Goal: Task Accomplishment & Management: Complete application form

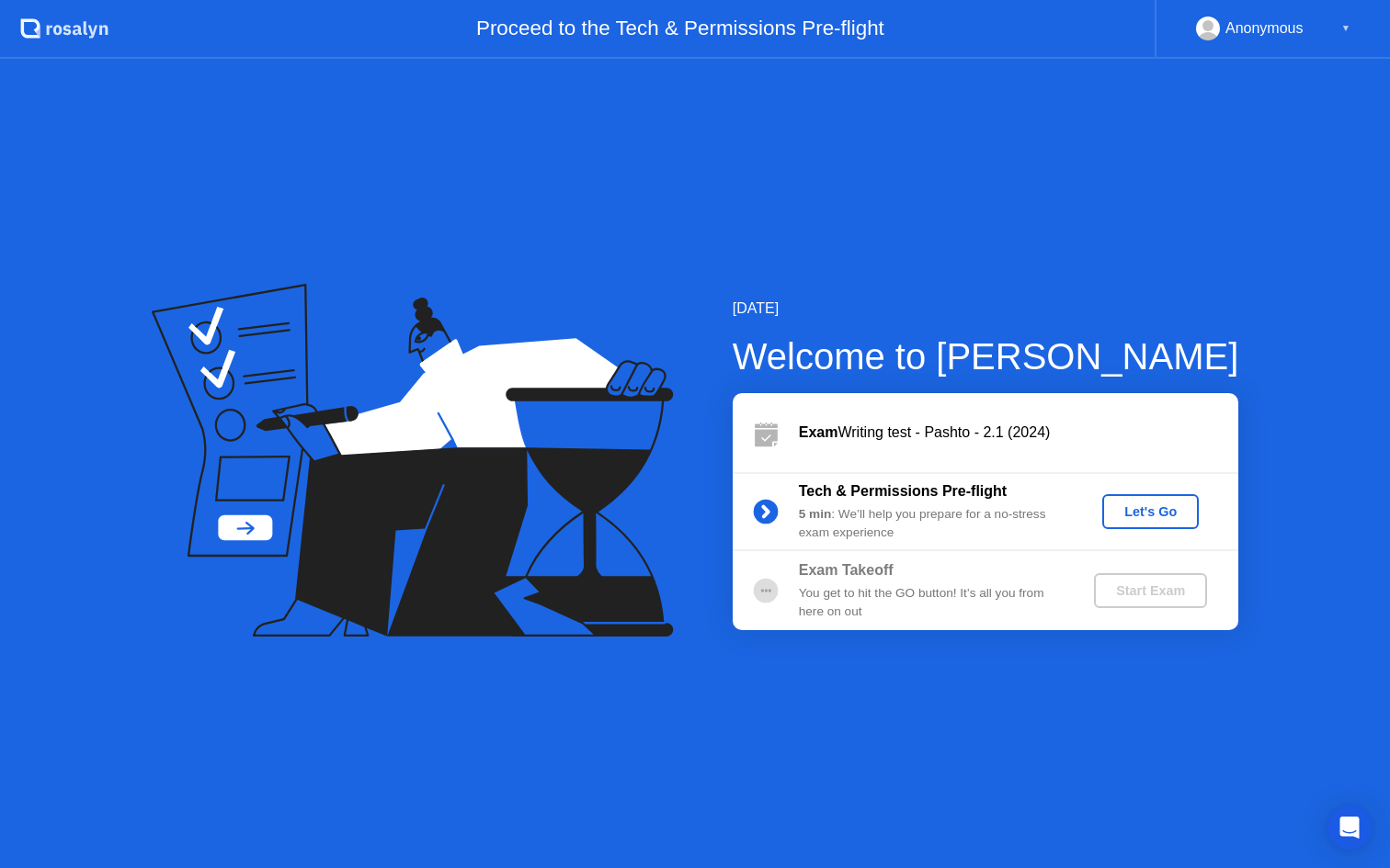
click at [1151, 505] on div "Let's Go" at bounding box center [1151, 511] width 82 height 14
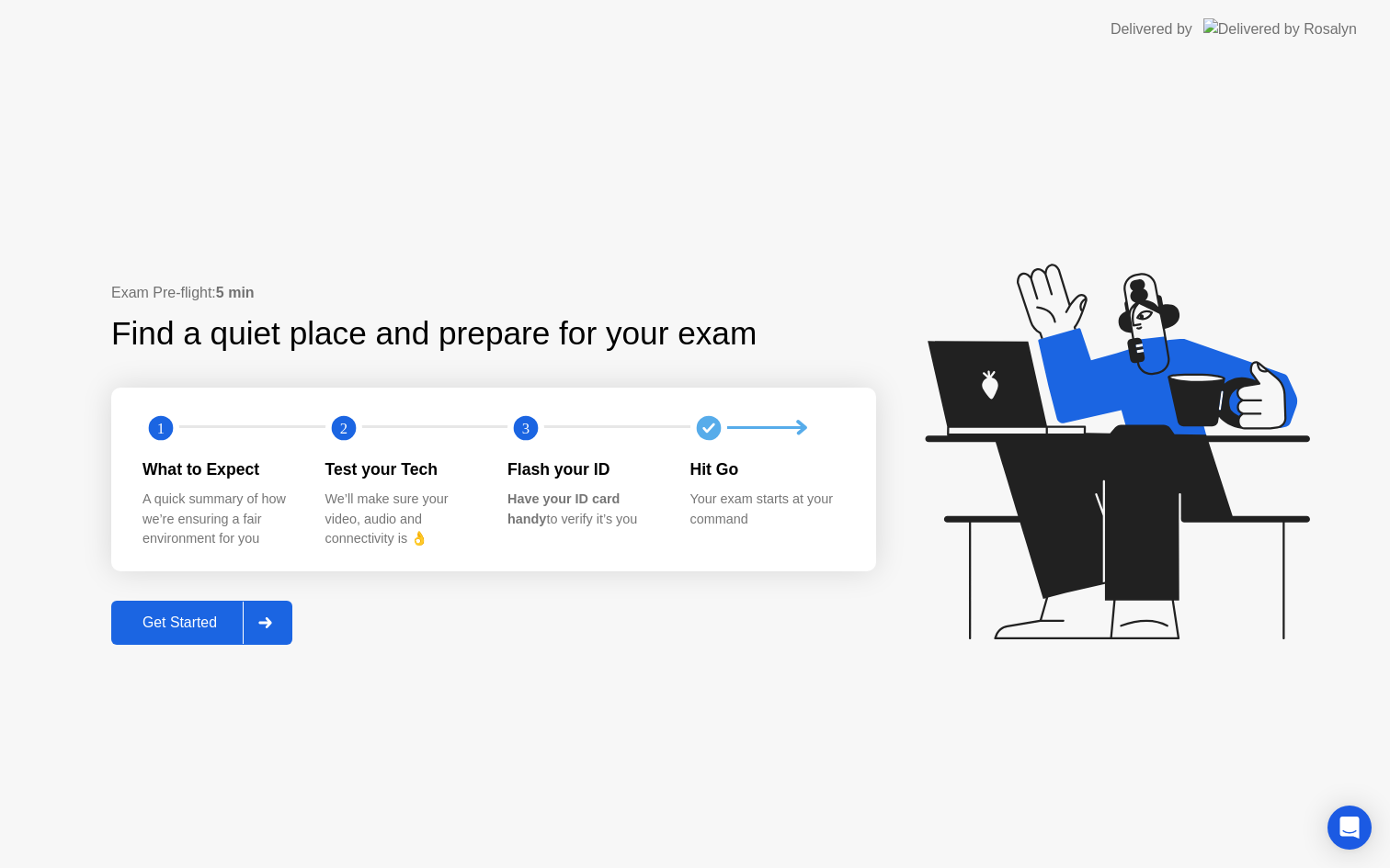
click at [202, 622] on div "Get Started" at bounding box center [179, 623] width 126 height 16
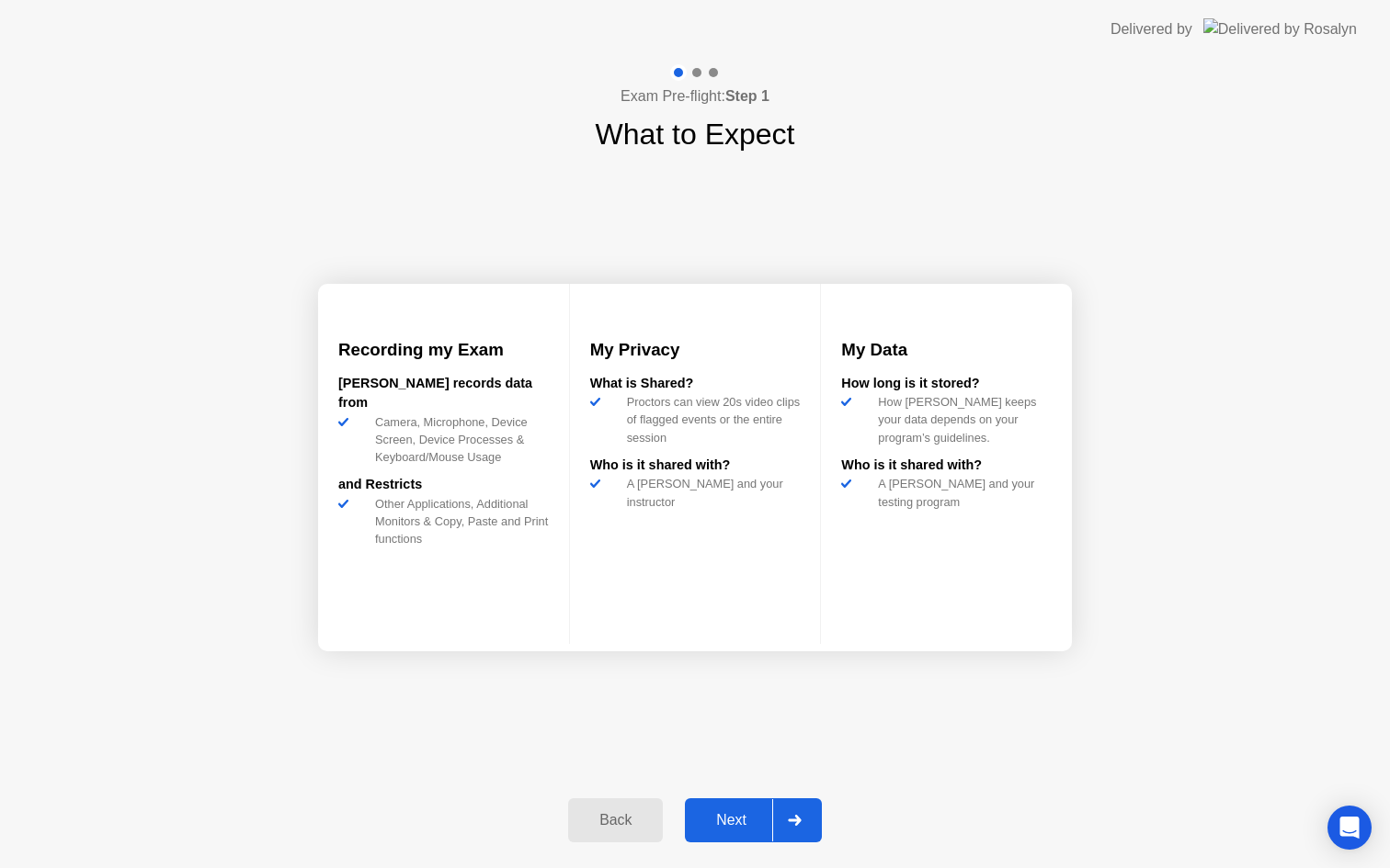
click at [727, 807] on button "Next" at bounding box center [754, 820] width 137 height 44
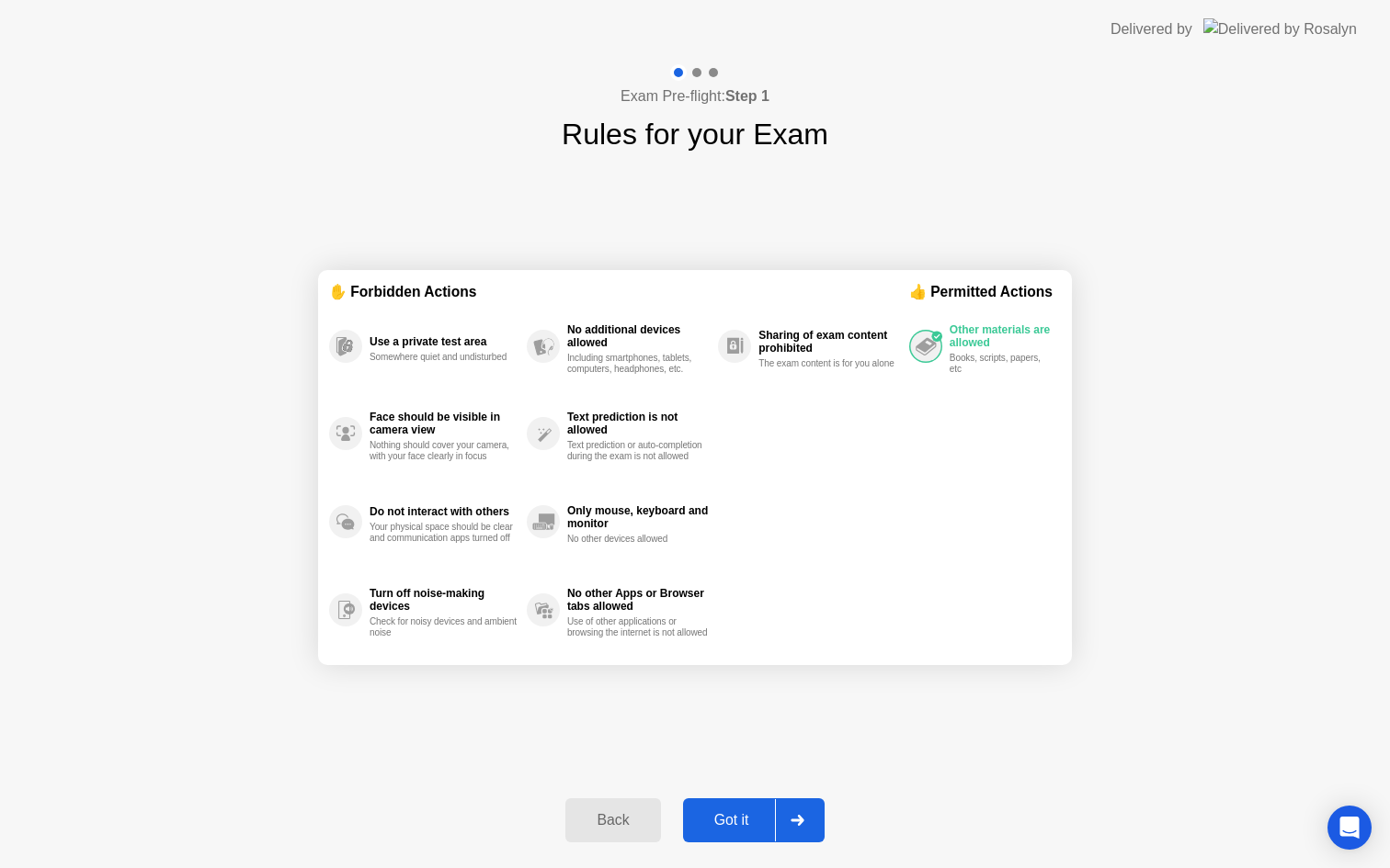
click at [725, 813] on div "Got it" at bounding box center [732, 820] width 87 height 16
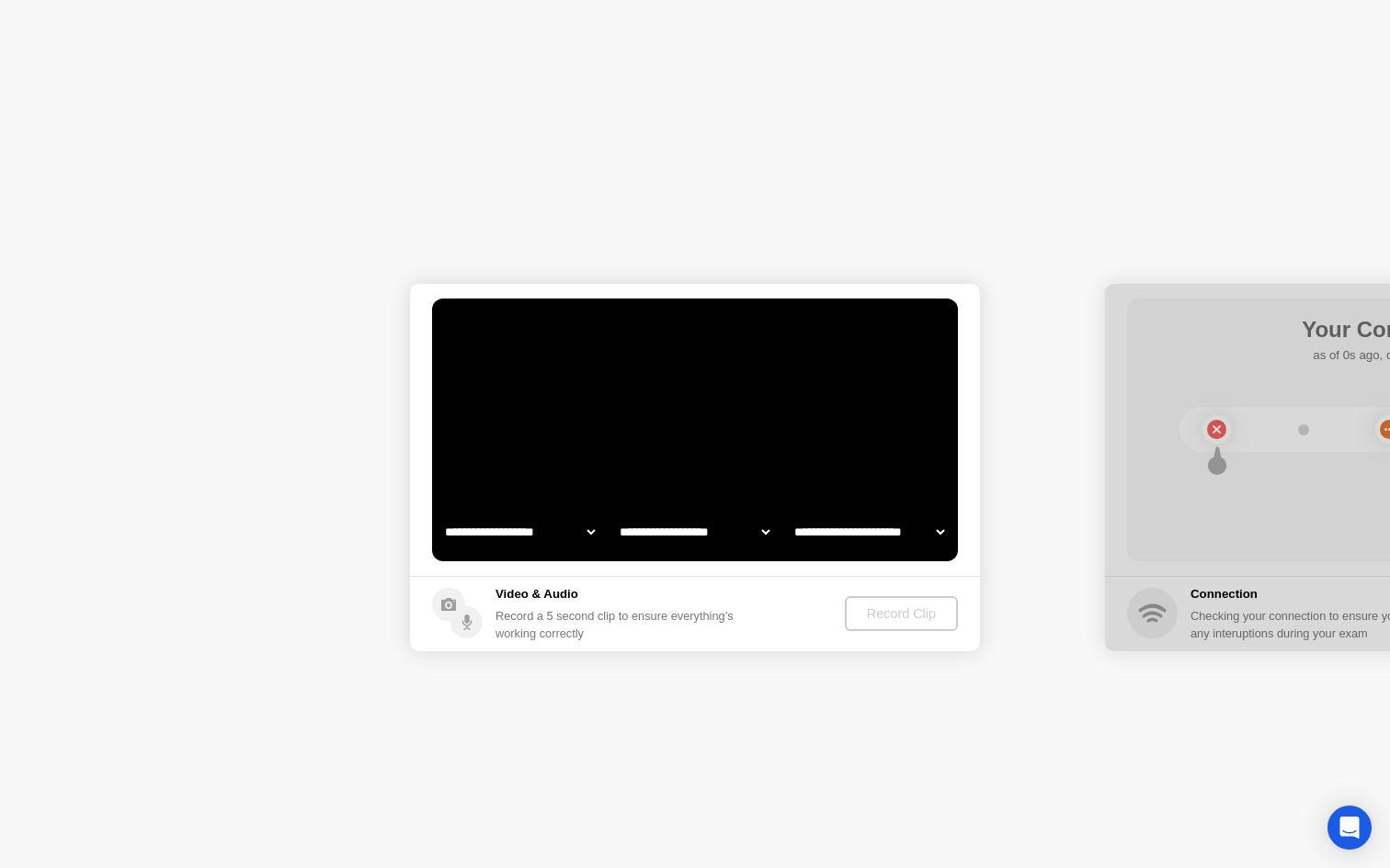
select select "**********"
select select "*******"
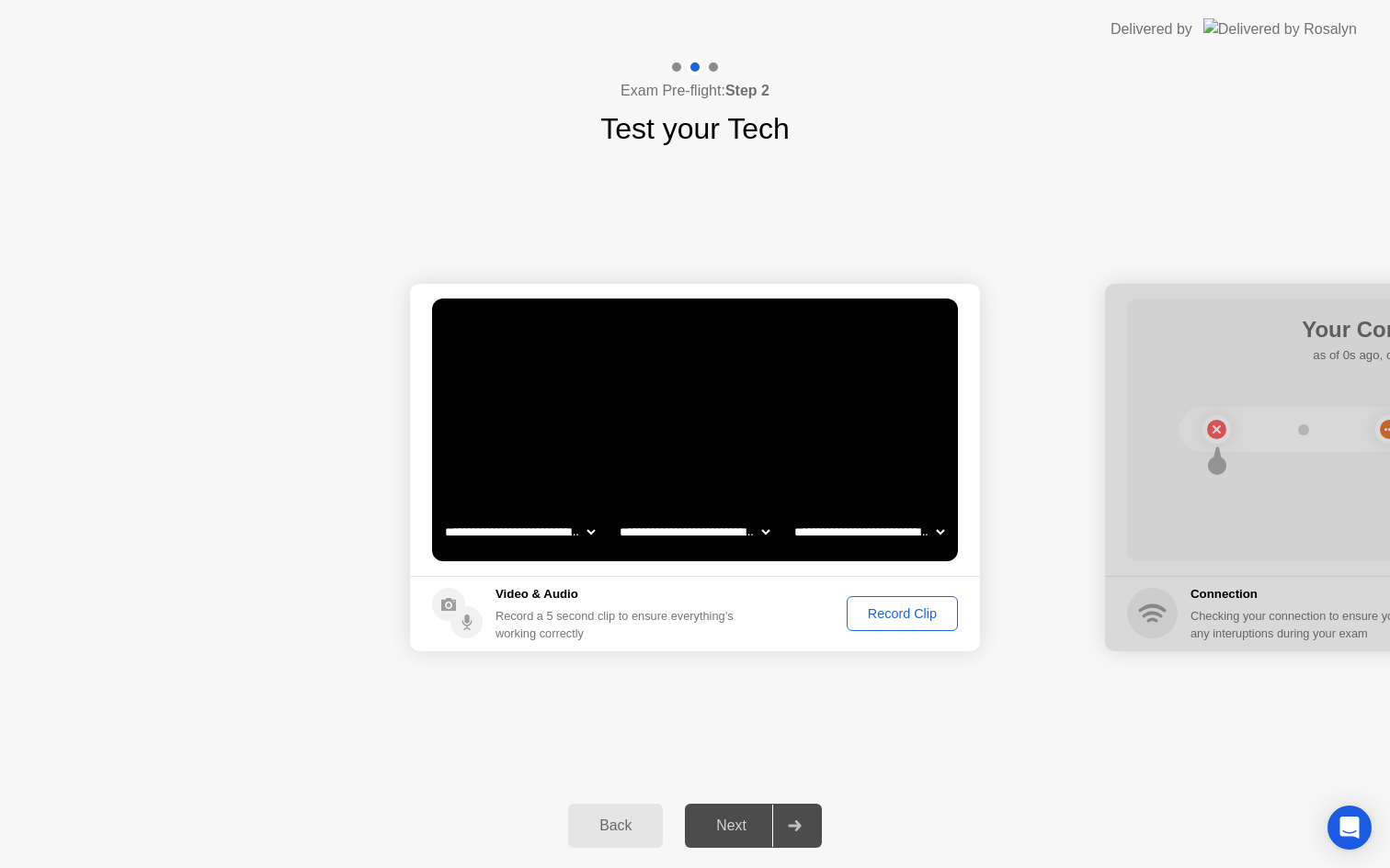
click at [893, 610] on div "Record Clip" at bounding box center [902, 613] width 98 height 14
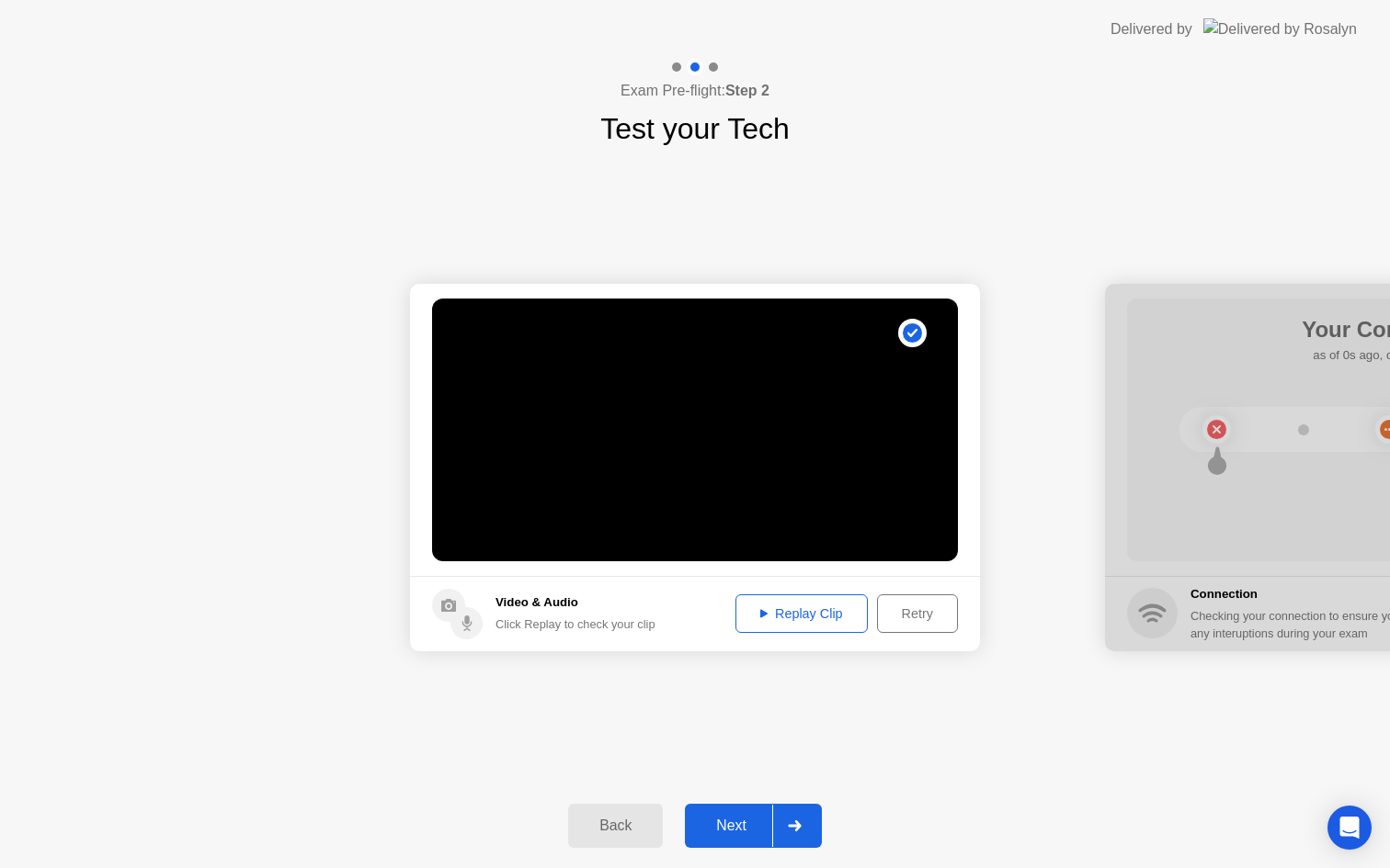
click at [726, 817] on div "Next" at bounding box center [732, 825] width 82 height 16
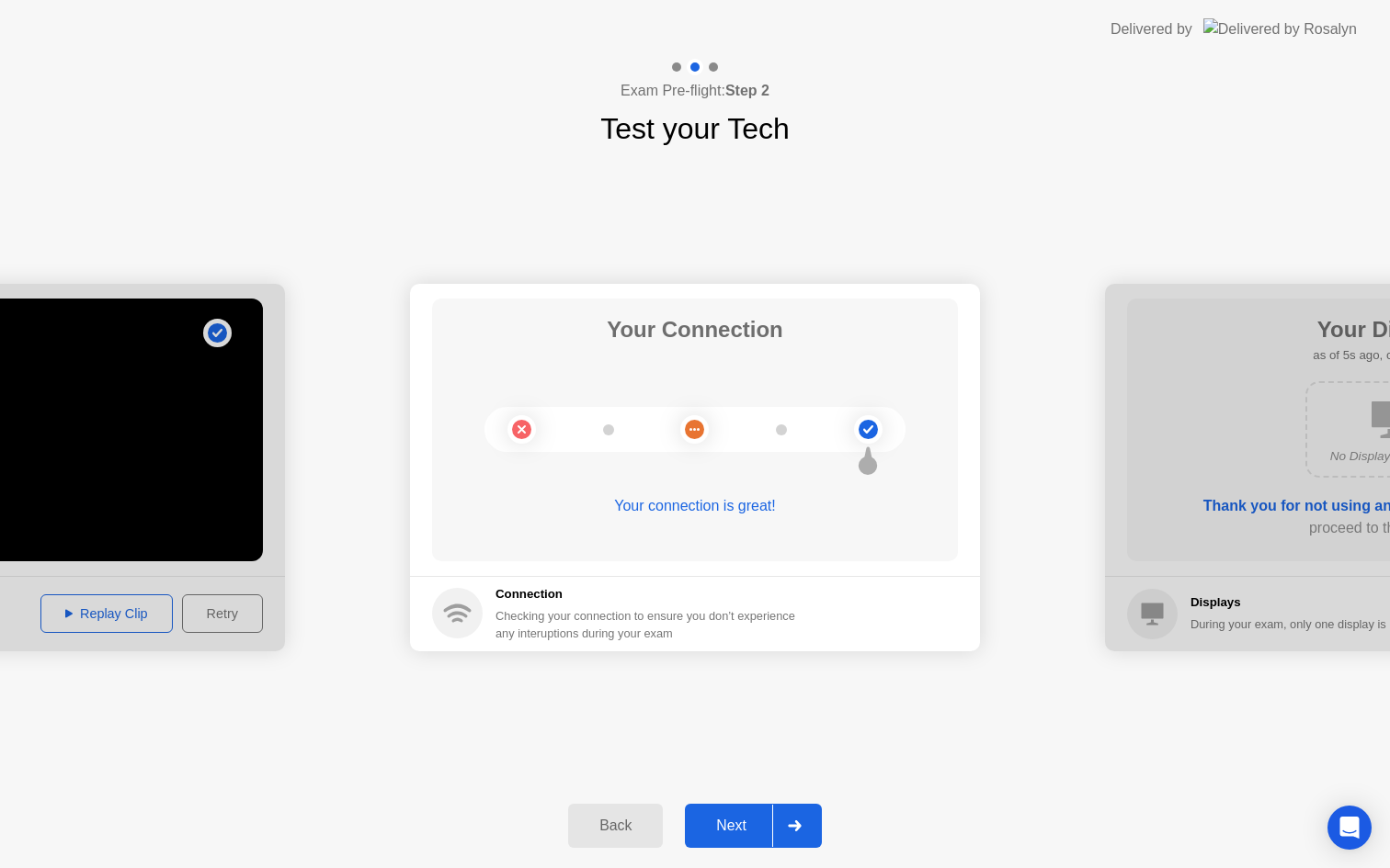
click at [726, 817] on div "Next" at bounding box center [732, 825] width 82 height 16
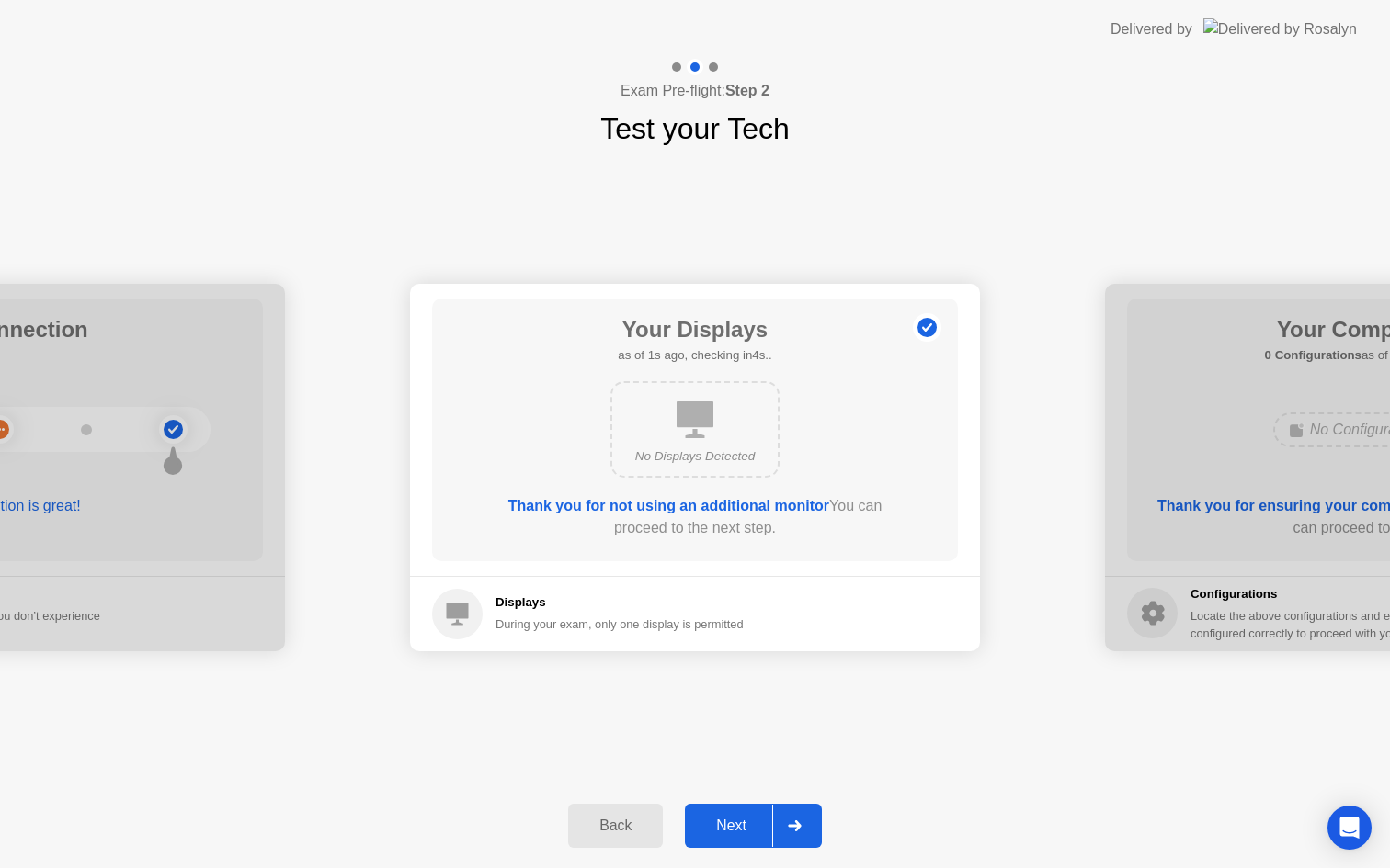
click at [726, 817] on div "Next" at bounding box center [732, 825] width 82 height 16
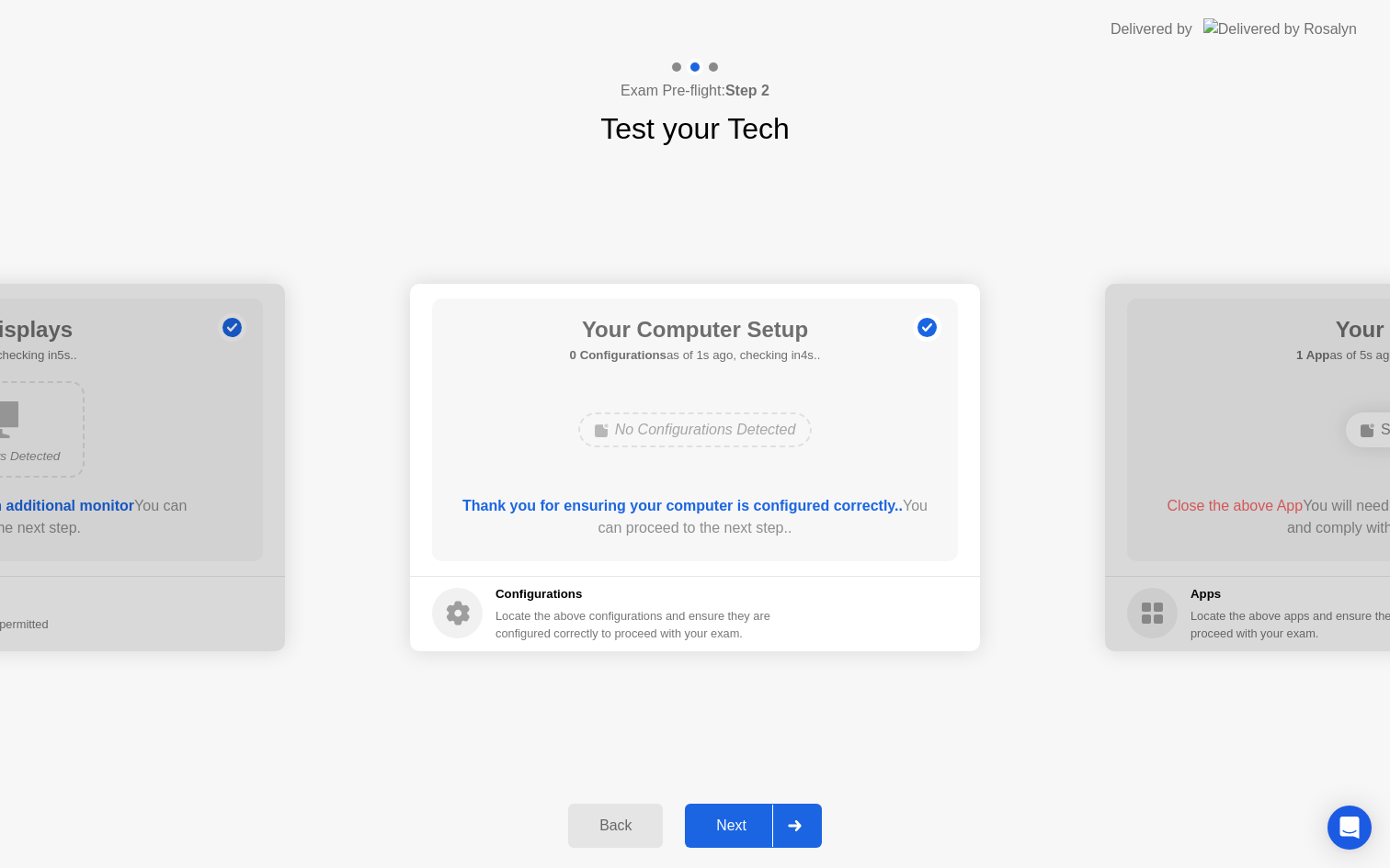
click at [726, 817] on div "Next" at bounding box center [732, 825] width 82 height 16
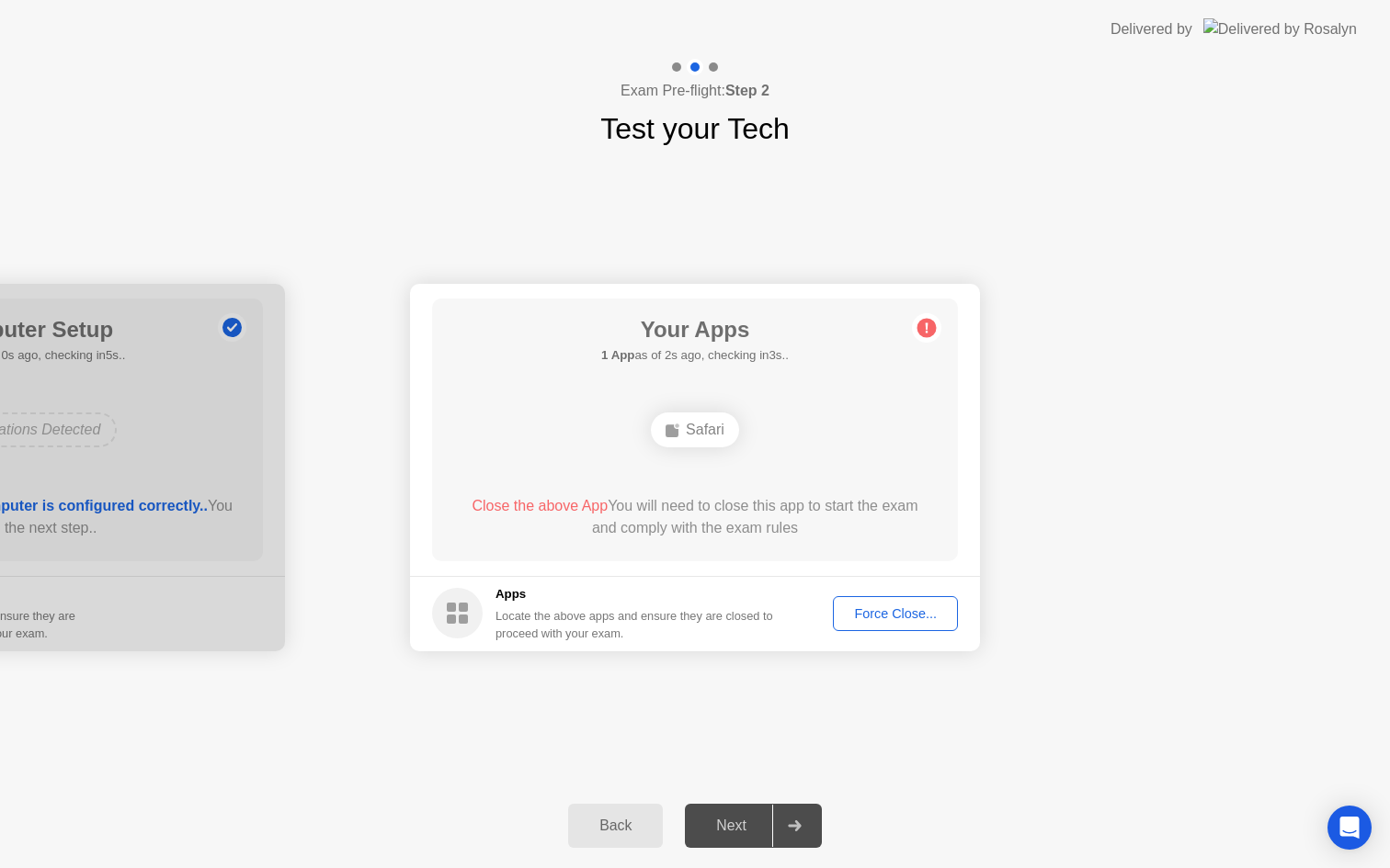
click at [893, 614] on div "Force Close..." at bounding box center [896, 613] width 113 height 14
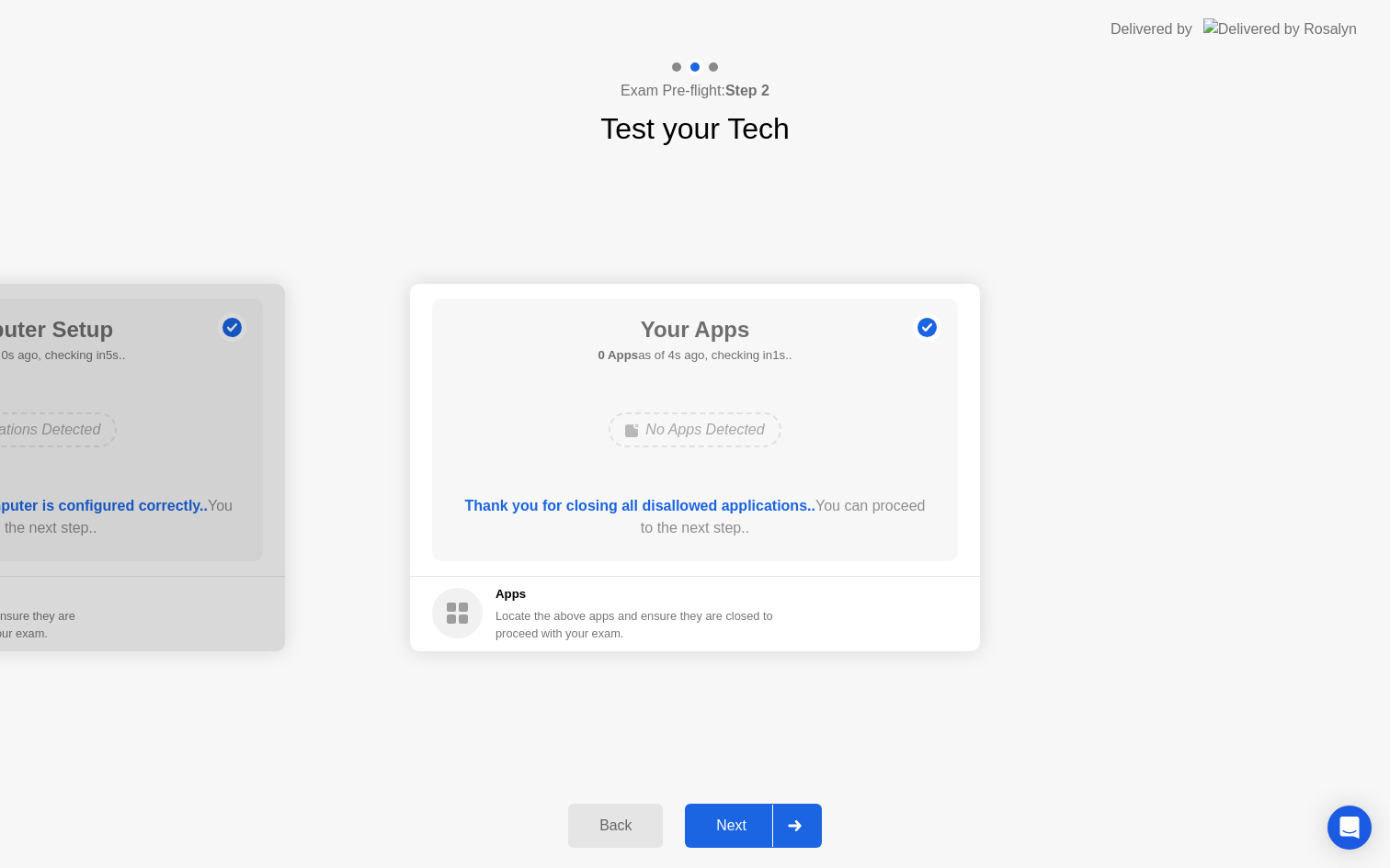
click at [746, 817] on div "Next" at bounding box center [732, 825] width 82 height 16
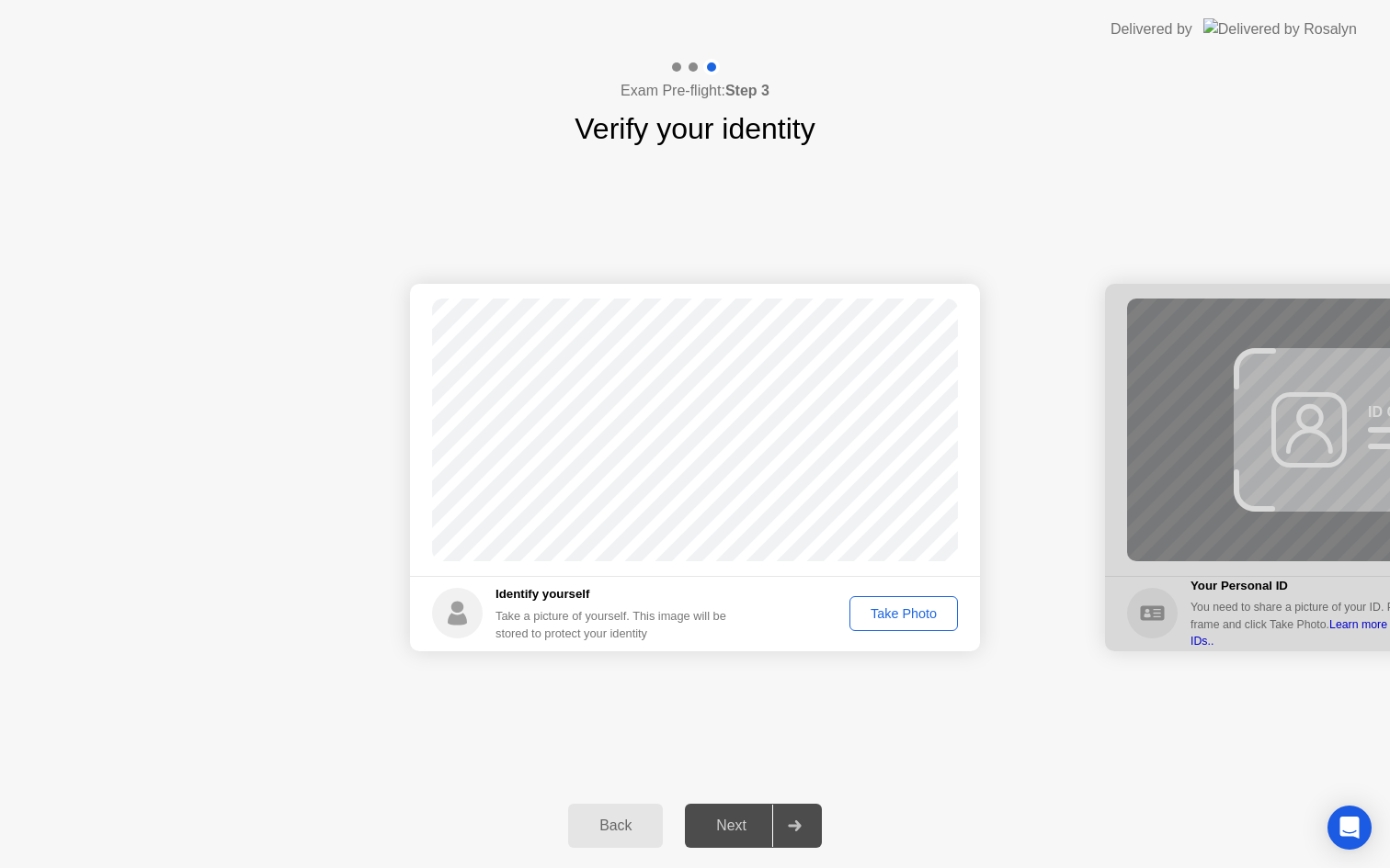
click at [906, 610] on div "Take Photo" at bounding box center [903, 613] width 95 height 14
click at [721, 826] on div "Next" at bounding box center [732, 825] width 82 height 16
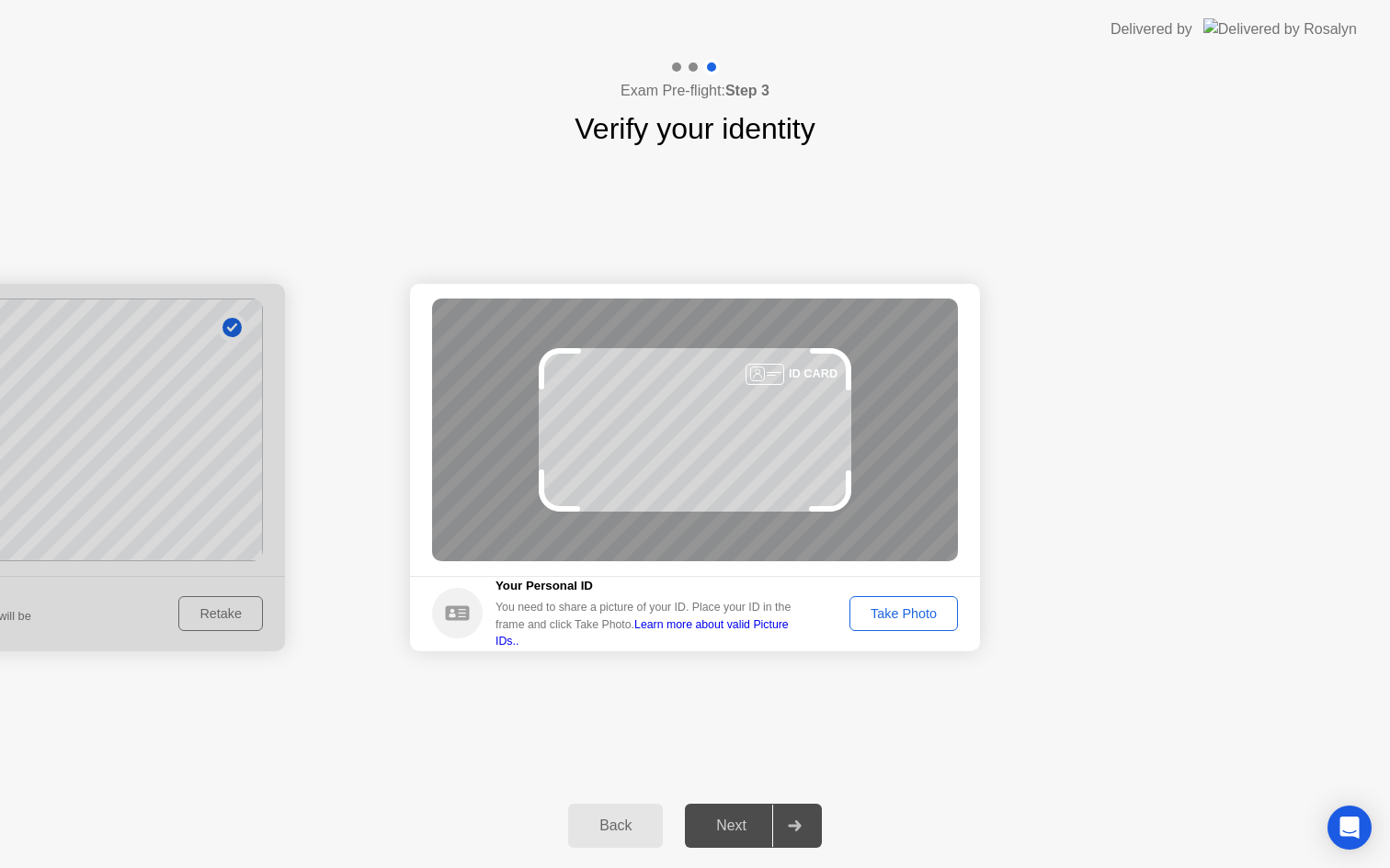
click at [901, 614] on div "Take Photo" at bounding box center [903, 613] width 95 height 14
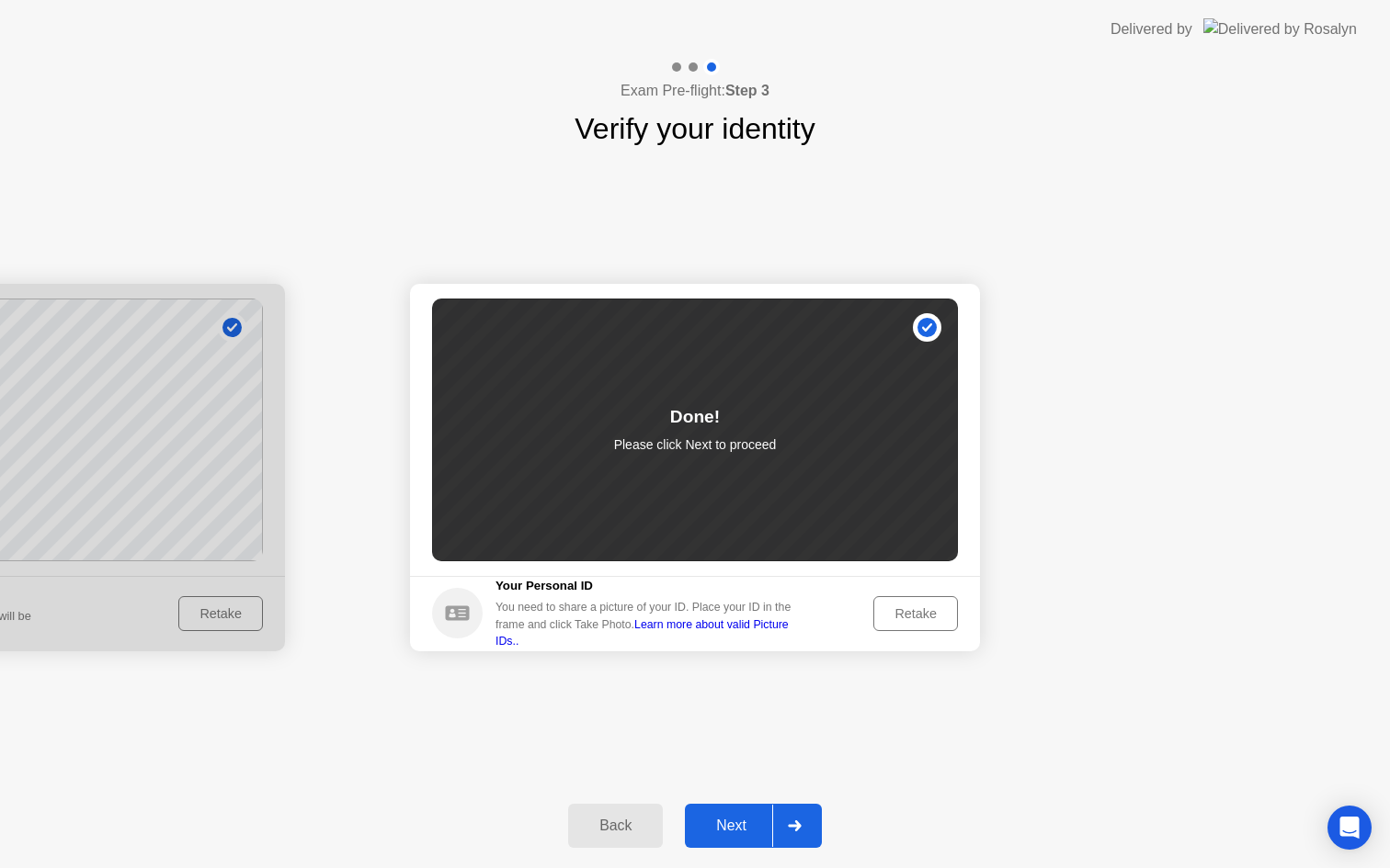
click at [724, 815] on button "Next" at bounding box center [754, 826] width 137 height 44
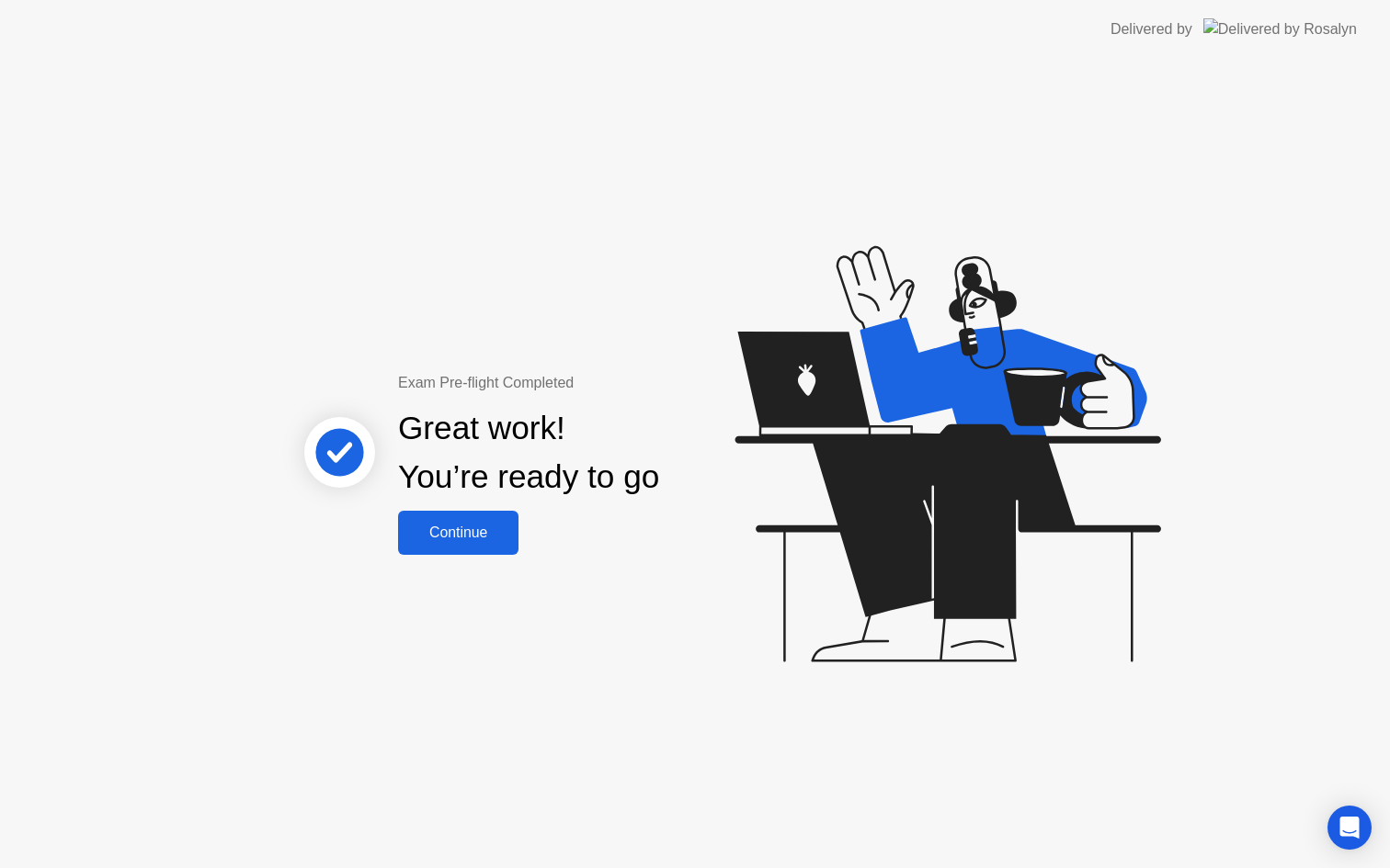
click at [473, 531] on div "Continue" at bounding box center [458, 532] width 110 height 16
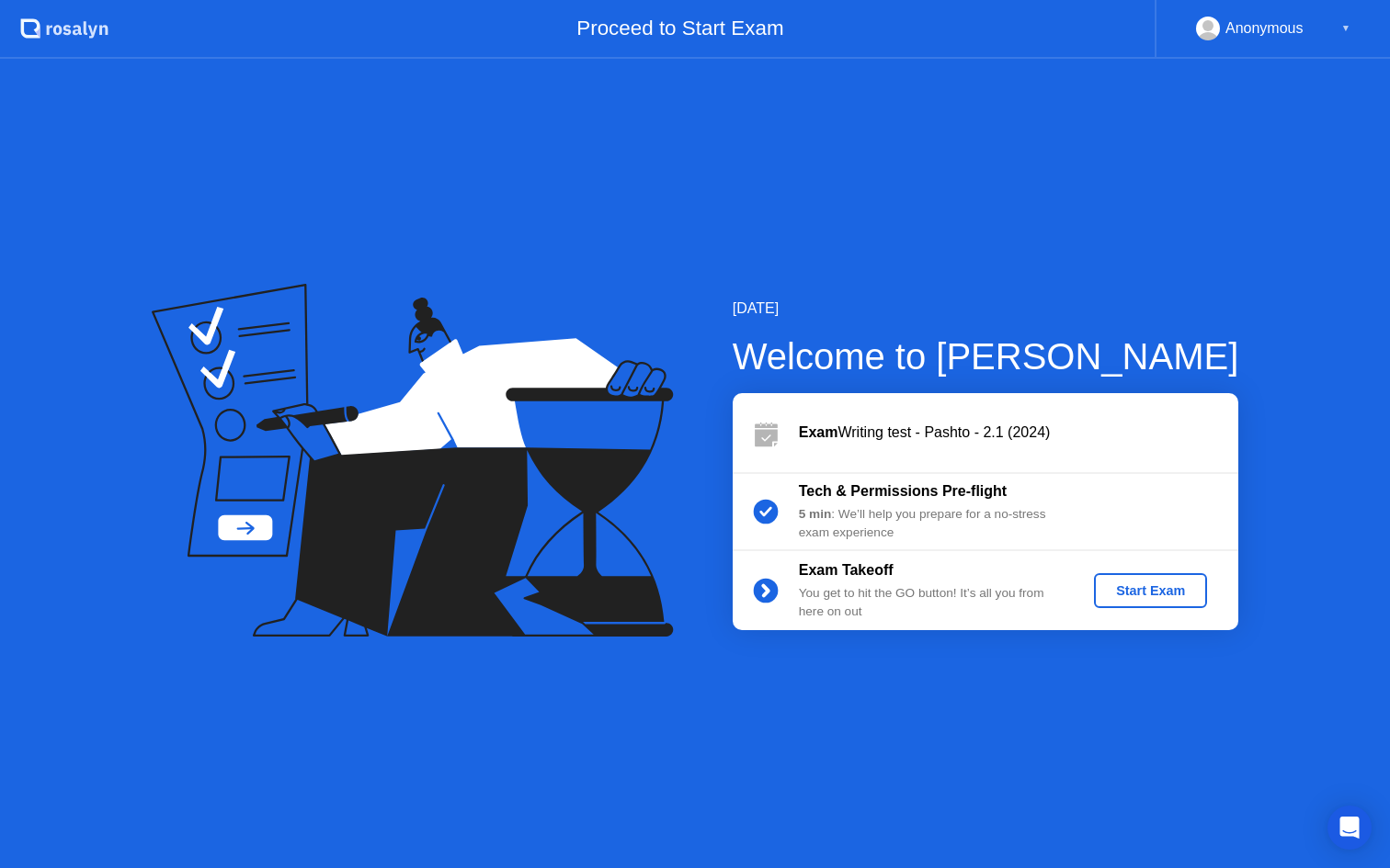
click at [1168, 588] on div "Start Exam" at bounding box center [1150, 590] width 98 height 14
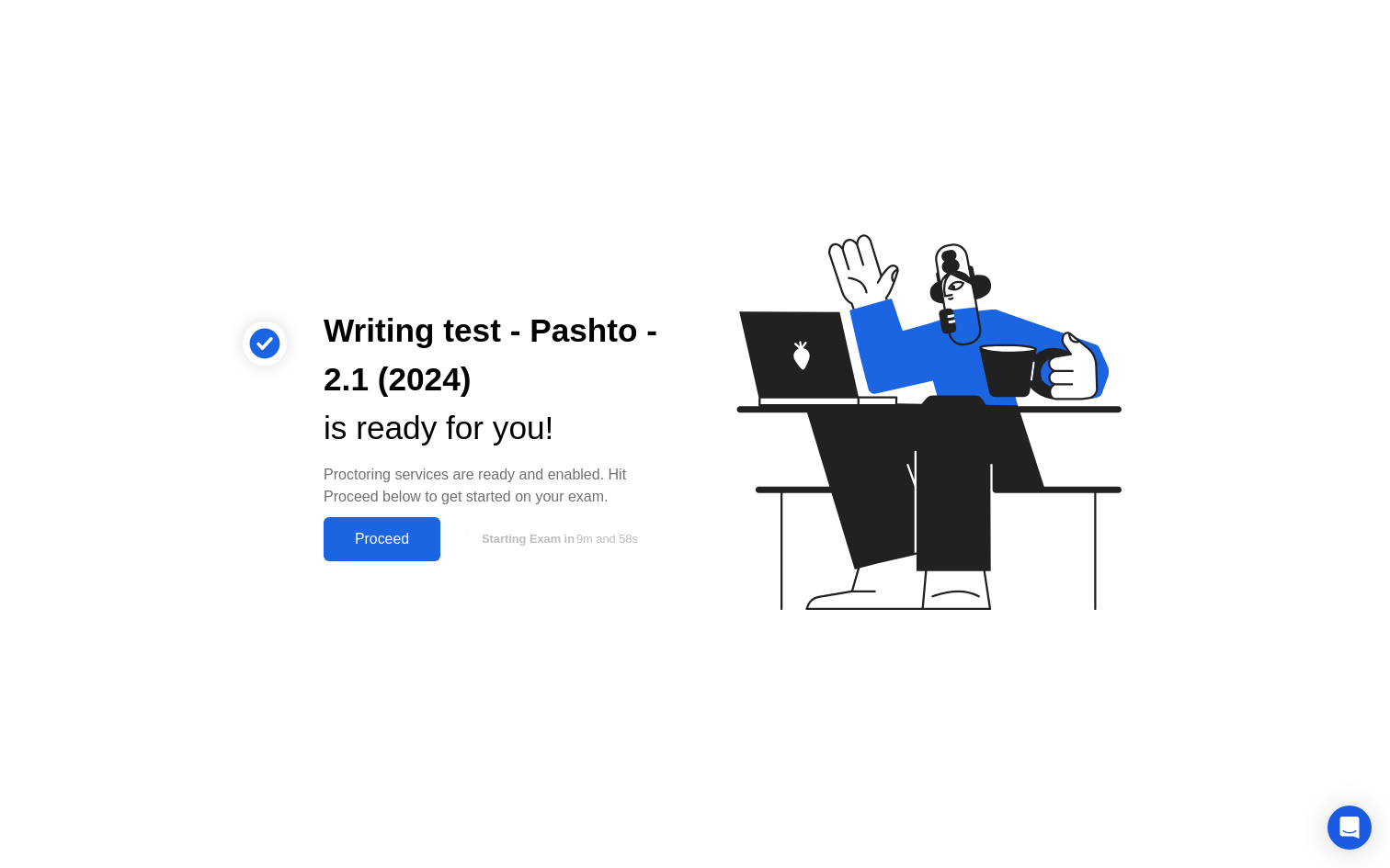
click at [401, 535] on div "Proceed" at bounding box center [382, 539] width 106 height 16
